Goal: Task Accomplishment & Management: Use online tool/utility

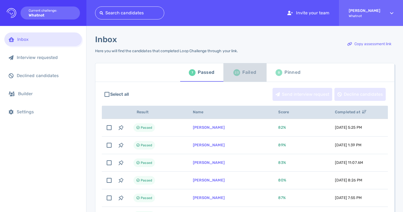
click at [245, 71] on div "Failed" at bounding box center [249, 72] width 14 height 8
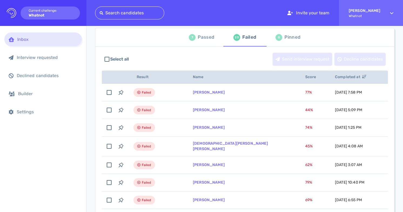
scroll to position [36, 0]
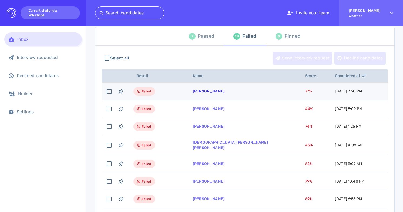
click at [220, 91] on link "[PERSON_NAME]" at bounding box center [209, 91] width 32 height 5
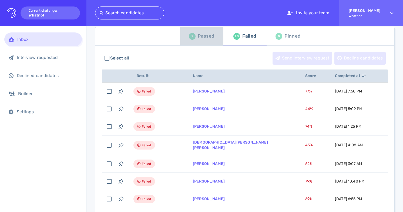
click at [210, 39] on div "Passed" at bounding box center [206, 36] width 16 height 8
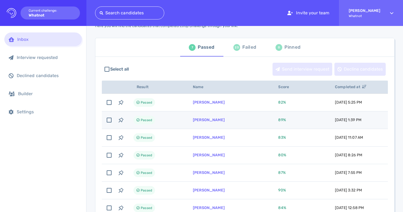
scroll to position [11, 0]
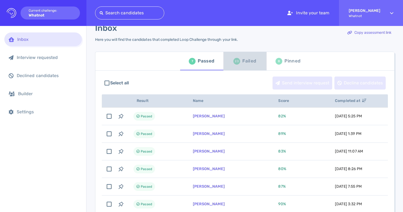
click at [248, 58] on div "Failed" at bounding box center [249, 61] width 14 height 8
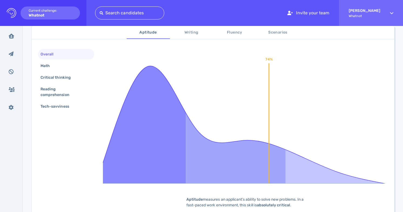
scroll to position [93, 0]
click at [76, 63] on div "Math" at bounding box center [66, 65] width 56 height 11
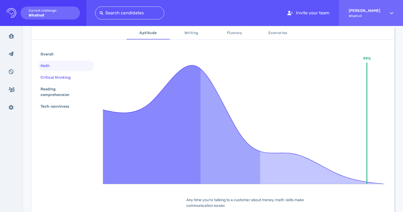
click at [74, 76] on div "Critical thinking" at bounding box center [58, 77] width 38 height 8
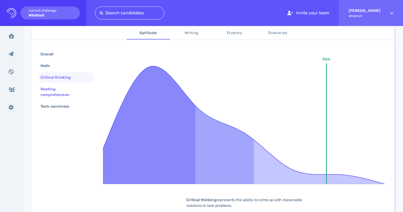
click at [70, 91] on div "Reading comprehension" at bounding box center [63, 91] width 49 height 13
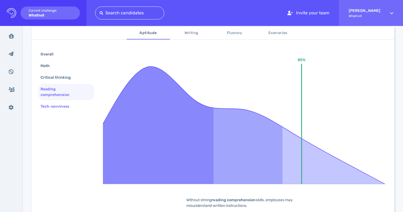
click at [67, 106] on div "Tech-savviness" at bounding box center [57, 106] width 36 height 8
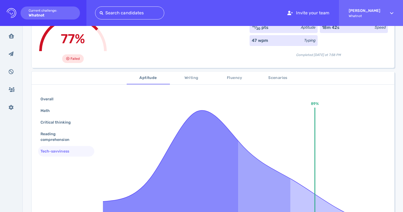
scroll to position [37, 0]
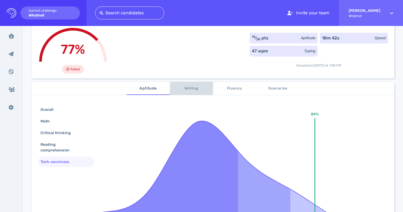
click at [186, 89] on span "Writing" at bounding box center [191, 88] width 37 height 7
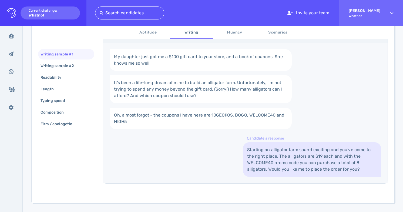
scroll to position [122, 0]
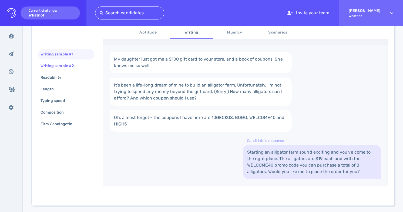
click at [80, 66] on div "Writing sample #2" at bounding box center [59, 66] width 41 height 8
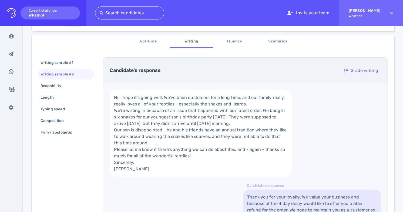
scroll to position [85, 0]
click at [67, 82] on div "Readability" at bounding box center [53, 85] width 29 height 8
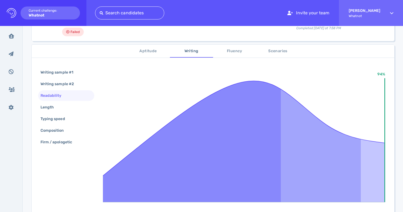
scroll to position [76, 0]
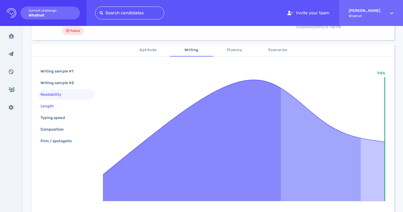
click at [71, 107] on div "Length" at bounding box center [66, 106] width 56 height 11
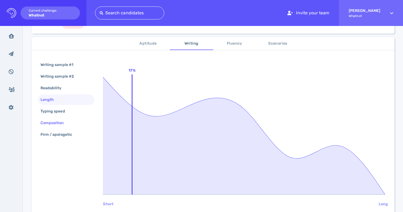
scroll to position [147, 0]
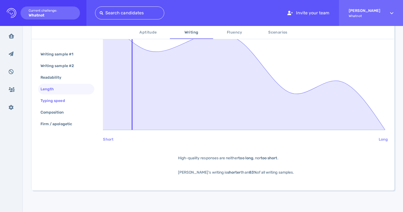
click at [69, 97] on div "Typing speed" at bounding box center [55, 101] width 32 height 8
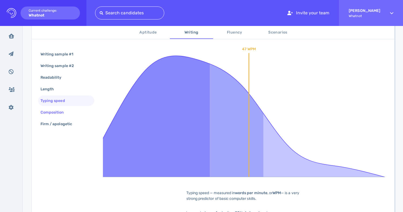
click at [71, 114] on div "Composition" at bounding box center [66, 112] width 56 height 11
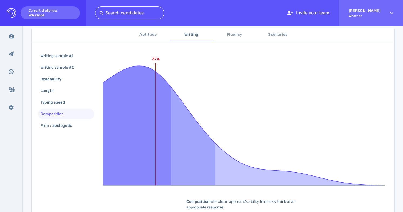
scroll to position [90, 0]
click at [82, 124] on div "Firm / apologetic" at bounding box center [66, 126] width 56 height 11
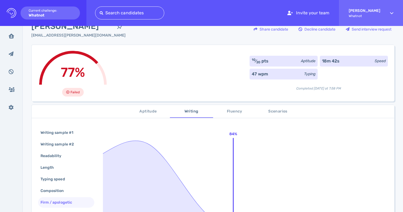
scroll to position [26, 0]
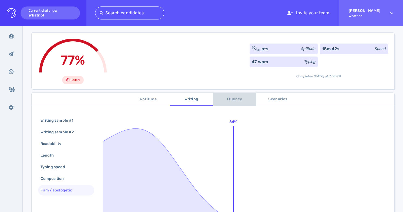
click at [228, 99] on span "Fluency" at bounding box center [234, 99] width 37 height 7
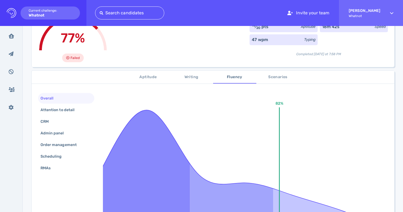
scroll to position [50, 0]
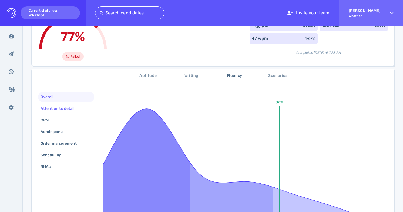
click at [90, 107] on div at bounding box center [90, 108] width 4 height 2
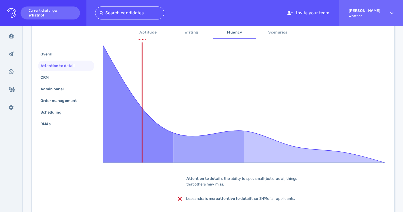
scroll to position [107, 0]
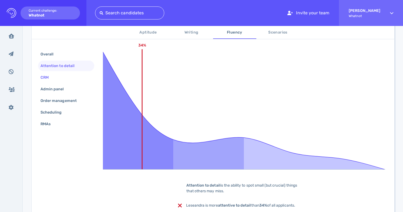
click at [68, 77] on div "CRM" at bounding box center [66, 77] width 56 height 11
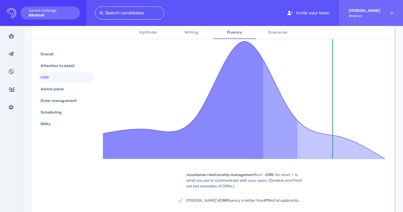
scroll to position [116, 0]
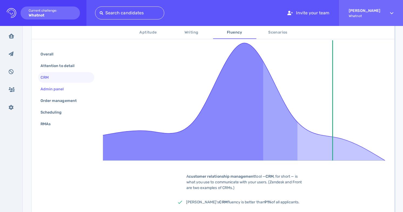
click at [83, 89] on div "Admin panel" at bounding box center [66, 89] width 56 height 11
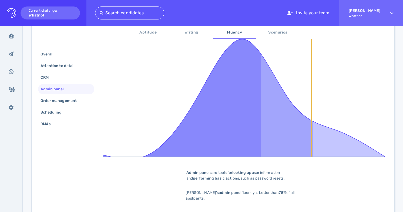
scroll to position [132, 0]
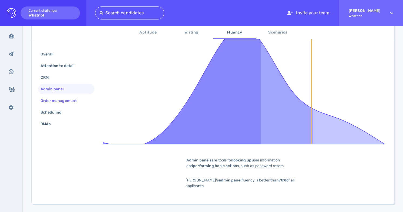
click at [70, 101] on div "Order management" at bounding box center [61, 101] width 44 height 8
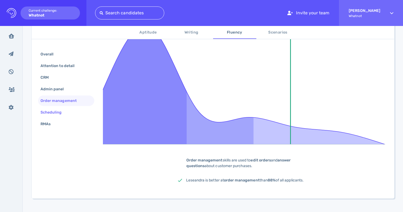
click at [67, 112] on div "Scheduling" at bounding box center [53, 112] width 29 height 8
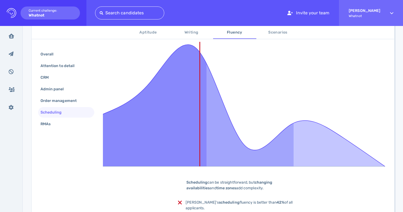
scroll to position [86, 0]
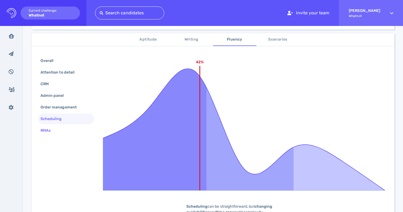
click at [61, 130] on div "RMAs" at bounding box center [66, 130] width 56 height 11
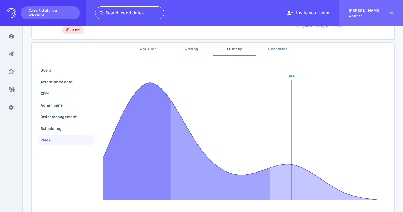
scroll to position [61, 0]
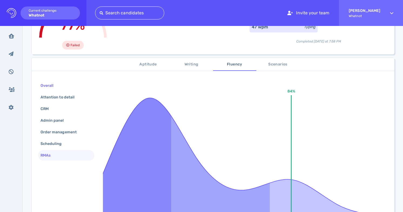
click at [72, 81] on div "Overall" at bounding box center [66, 85] width 56 height 11
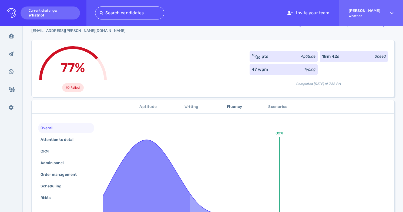
scroll to position [19, 0]
click at [79, 144] on div "Attention to detail" at bounding box center [66, 139] width 56 height 11
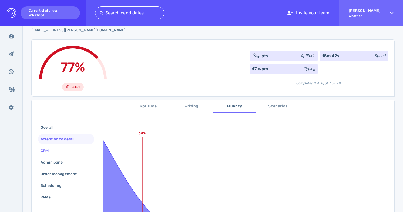
click at [77, 151] on div "CRM" at bounding box center [66, 150] width 56 height 11
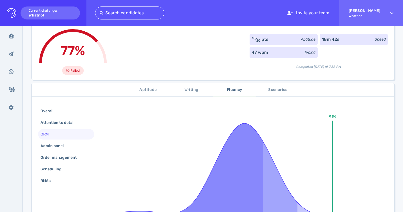
scroll to position [37, 0]
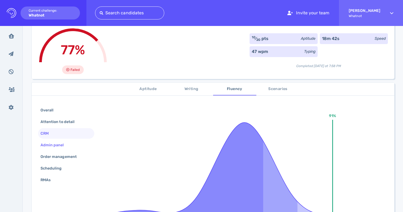
click at [77, 147] on div "Admin panel" at bounding box center [66, 144] width 56 height 11
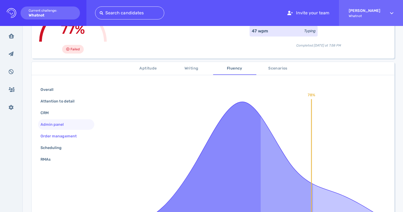
scroll to position [57, 0]
click at [76, 139] on div "Order management" at bounding box center [61, 136] width 44 height 8
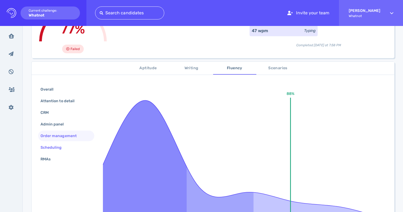
click at [74, 147] on div "Scheduling" at bounding box center [66, 147] width 56 height 11
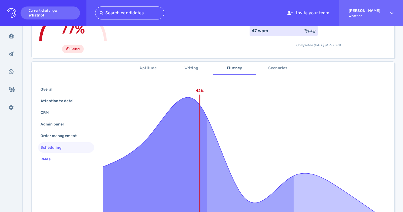
click at [74, 156] on div "RMAs" at bounding box center [66, 159] width 56 height 11
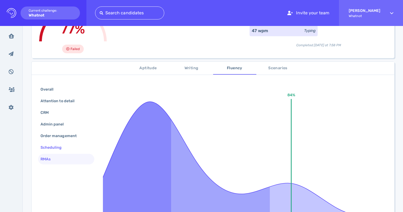
click at [74, 147] on div "Scheduling" at bounding box center [66, 147] width 56 height 11
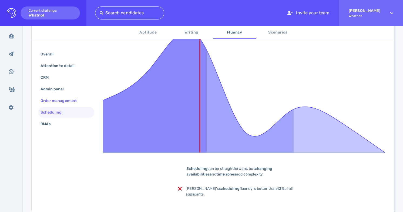
scroll to position [146, 0]
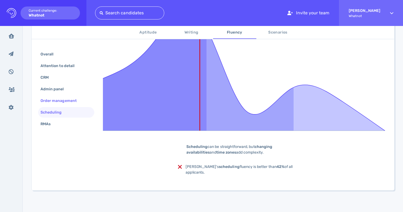
click at [69, 102] on div "Order management" at bounding box center [61, 101] width 44 height 8
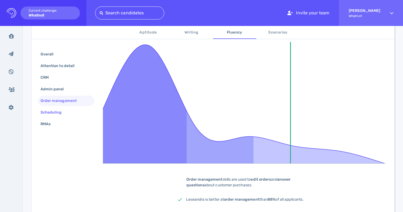
scroll to position [105, 0]
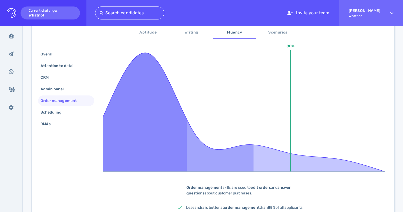
click at [149, 33] on span "Aptitude" at bounding box center [148, 32] width 37 height 7
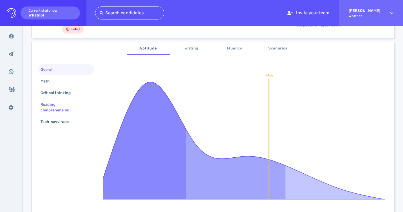
scroll to position [84, 0]
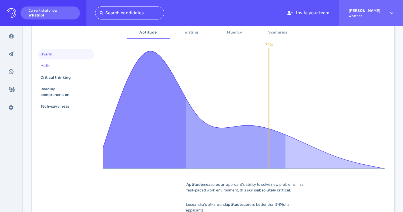
click at [63, 70] on div "Math" at bounding box center [66, 65] width 56 height 11
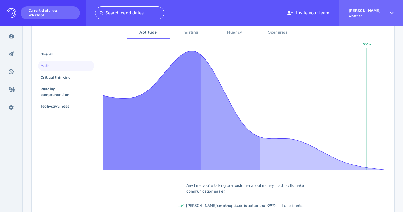
scroll to position [103, 0]
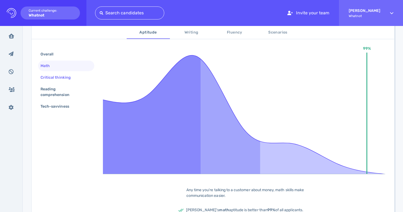
click at [79, 77] on div "Critical thinking" at bounding box center [66, 77] width 56 height 11
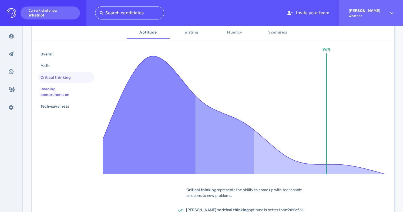
click at [78, 86] on div "Reading comprehension" at bounding box center [63, 91] width 49 height 13
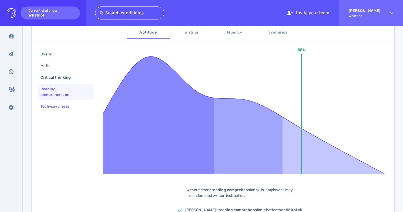
click at [75, 103] on div "Tech-savviness" at bounding box center [57, 106] width 36 height 8
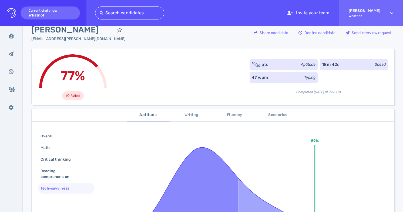
scroll to position [0, 0]
